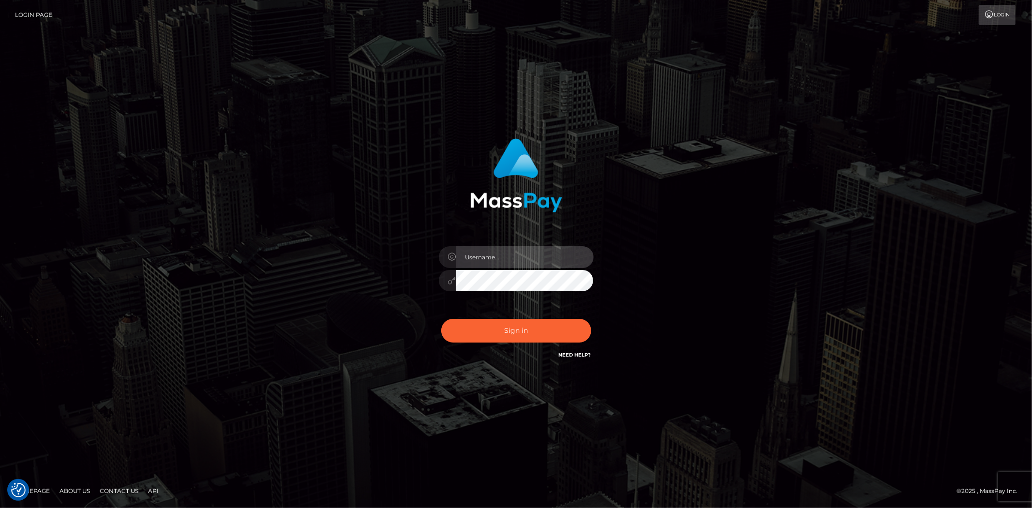
click at [508, 249] on input "text" at bounding box center [524, 257] width 137 height 22
click at [522, 249] on input "text" at bounding box center [524, 257] width 137 height 22
type input "leigh.ann_main"
click at [503, 335] on button "Sign in" at bounding box center [516, 331] width 150 height 24
click at [296, 190] on div "leigh.ann_main Sign in" at bounding box center [515, 254] width 551 height 246
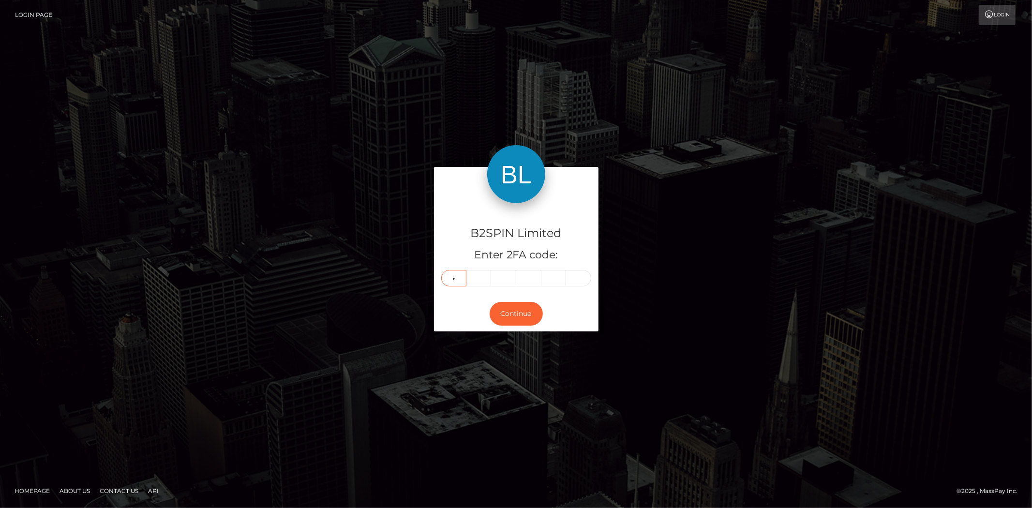
type input "3"
type input "4"
type input "5"
type input "4"
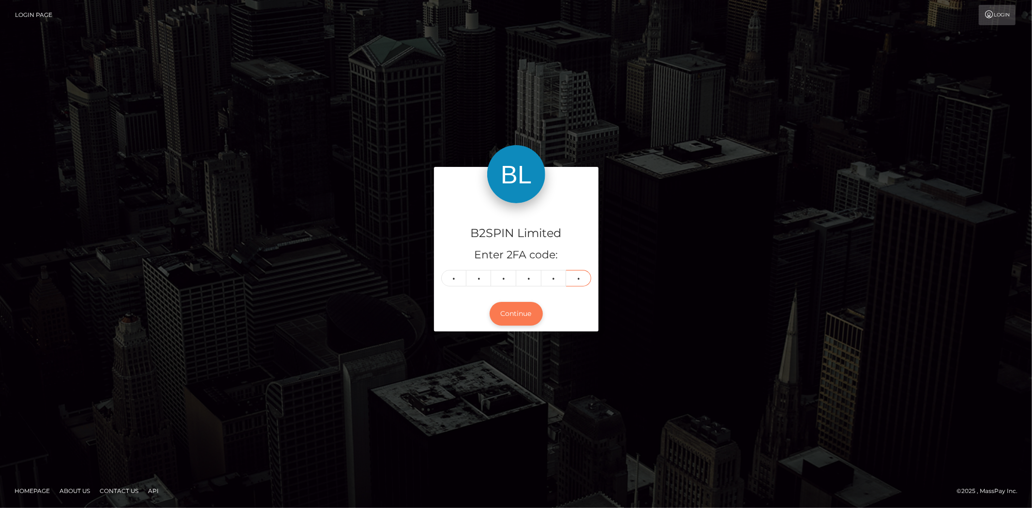
type input "2"
click at [491, 313] on button "Continue" at bounding box center [515, 314] width 53 height 24
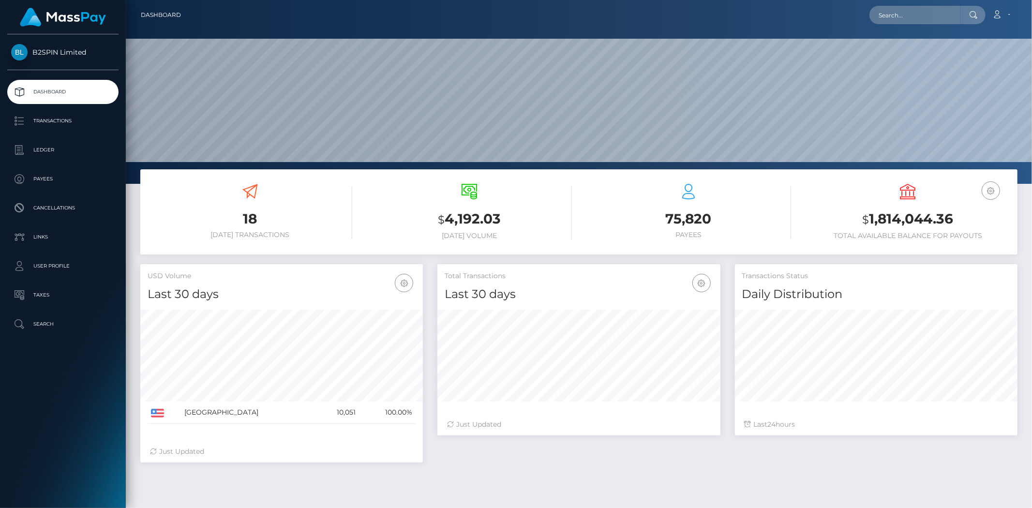
scroll to position [171, 282]
click at [42, 128] on link "Transactions" at bounding box center [62, 121] width 111 height 24
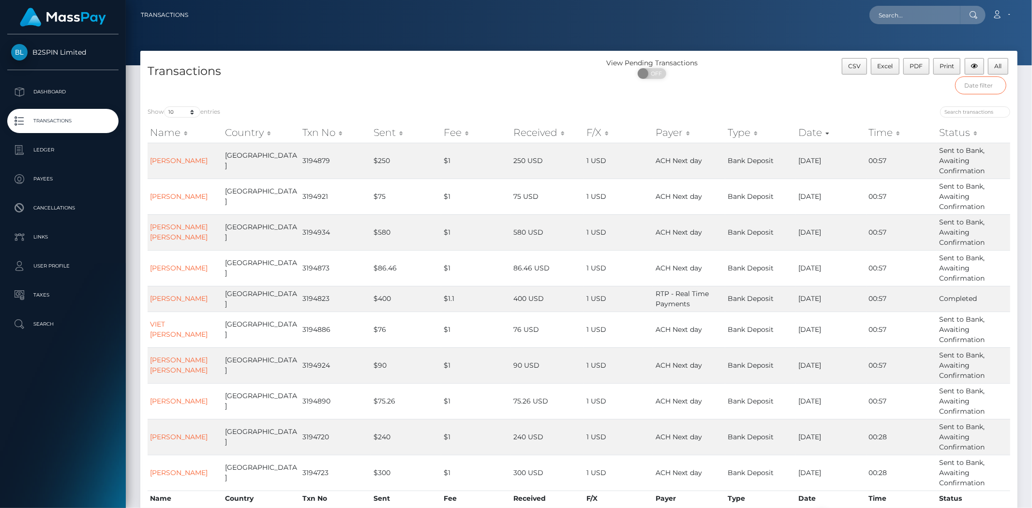
click at [989, 83] on input "text" at bounding box center [980, 85] width 51 height 18
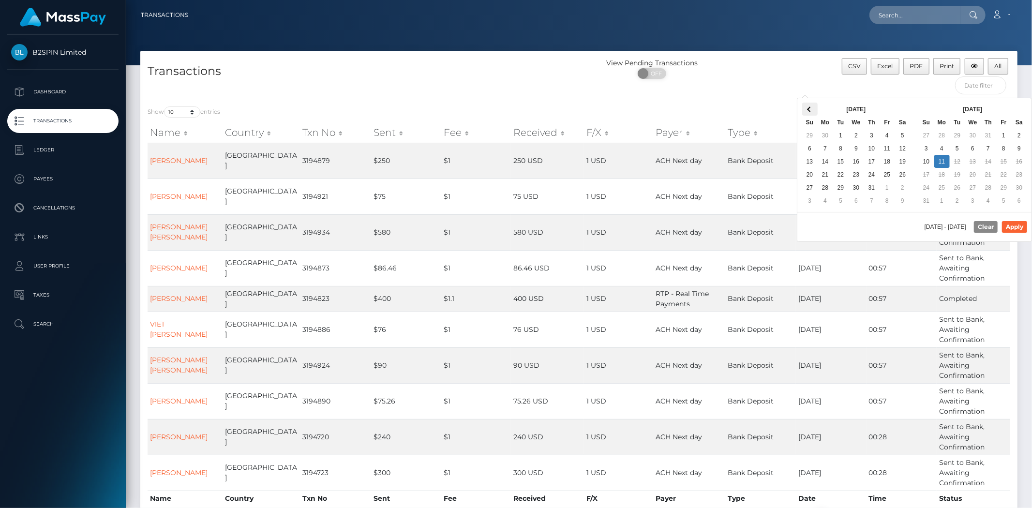
click at [809, 109] on span at bounding box center [809, 108] width 5 height 5
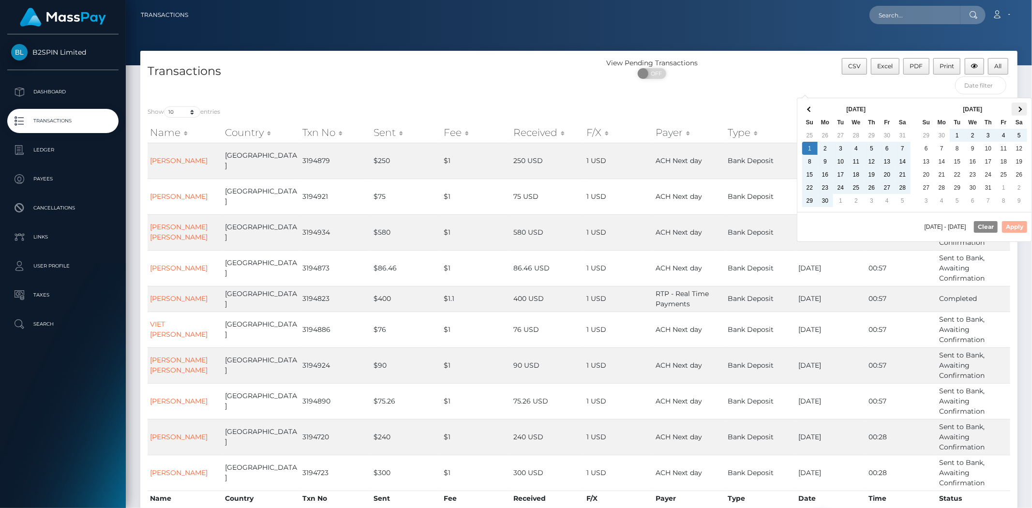
click at [1019, 109] on span at bounding box center [1018, 108] width 5 height 5
click at [1018, 108] on span at bounding box center [1018, 108] width 5 height 5
click at [1018, 229] on button "Apply" at bounding box center [1014, 227] width 25 height 12
type input "06/01/2025 - 08/11/2025"
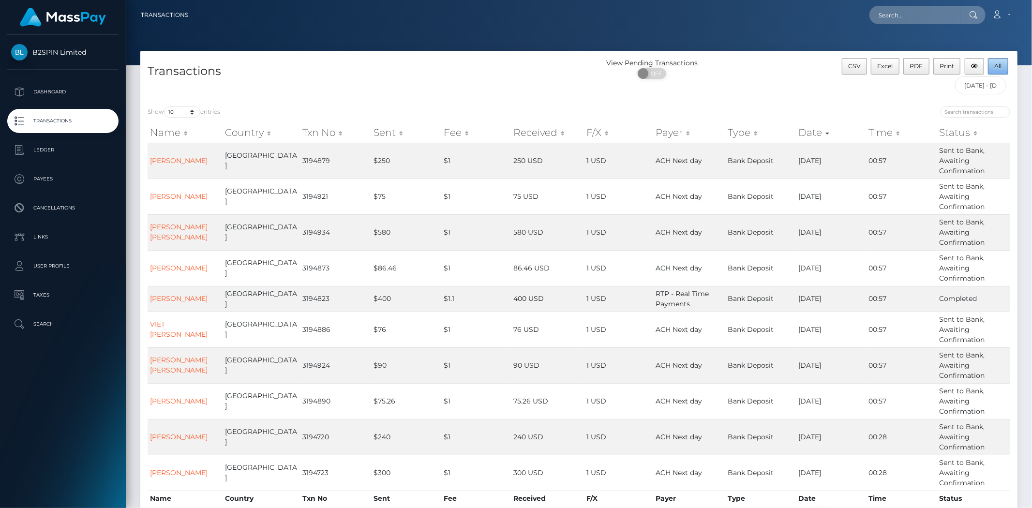
click at [994, 66] on span "All" at bounding box center [997, 65] width 7 height 7
